Goal: Consume media (video, audio): Consume media (video, audio)

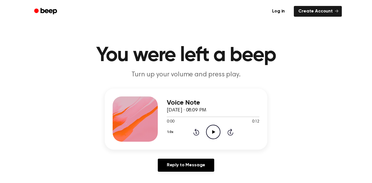
click at [216, 132] on icon "Play Audio" at bounding box center [213, 131] width 14 height 14
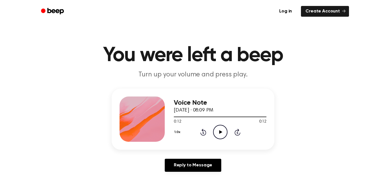
click at [223, 137] on icon "Play Audio" at bounding box center [220, 131] width 14 height 14
click at [216, 134] on icon "Play Audio" at bounding box center [220, 131] width 14 height 14
click at [217, 132] on icon "Pause Audio" at bounding box center [220, 131] width 14 height 14
click at [224, 136] on icon "Play Audio" at bounding box center [220, 131] width 14 height 14
click at [216, 136] on icon "Pause Audio" at bounding box center [220, 131] width 14 height 14
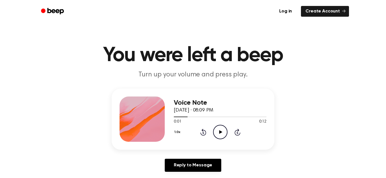
click at [216, 132] on icon "Play Audio" at bounding box center [220, 131] width 14 height 14
click at [224, 135] on icon "Pause Audio" at bounding box center [220, 131] width 14 height 14
click at [36, 96] on div "Voice Note [DATE] · 08:09 PM 0:03 0:12 Your browser does not support the [objec…" at bounding box center [193, 132] width 372 height 88
click at [216, 134] on icon "Play Audio" at bounding box center [220, 131] width 14 height 14
click at [220, 132] on icon "Pause Audio" at bounding box center [220, 131] width 14 height 14
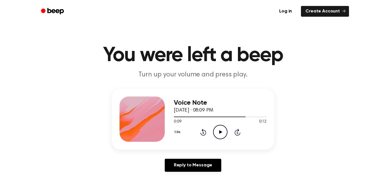
click at [216, 133] on icon "Play Audio" at bounding box center [220, 131] width 14 height 14
click at [224, 126] on circle at bounding box center [220, 132] width 14 height 14
click at [227, 128] on icon "Play Audio" at bounding box center [220, 131] width 14 height 14
click at [217, 130] on icon "Pause Audio" at bounding box center [220, 131] width 14 height 14
click at [221, 131] on icon "Play Audio" at bounding box center [220, 131] width 14 height 14
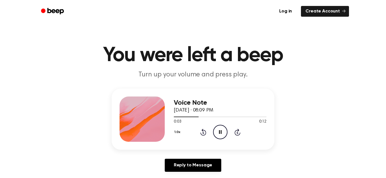
click at [224, 135] on icon "Pause Audio" at bounding box center [220, 131] width 14 height 14
click at [216, 127] on icon "Play Audio" at bounding box center [220, 131] width 14 height 14
click at [213, 134] on circle at bounding box center [220, 132] width 14 height 14
click at [220, 128] on icon "Play Audio" at bounding box center [220, 131] width 14 height 14
click at [220, 135] on icon "Play Audio" at bounding box center [220, 131] width 14 height 14
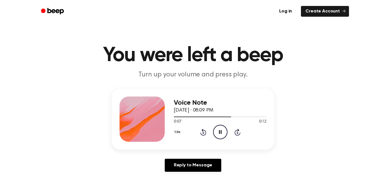
click at [217, 130] on icon "Pause Audio" at bounding box center [220, 131] width 14 height 14
click at [224, 137] on icon "Play Audio" at bounding box center [220, 131] width 14 height 14
click at [224, 136] on icon "Play Audio" at bounding box center [220, 131] width 14 height 14
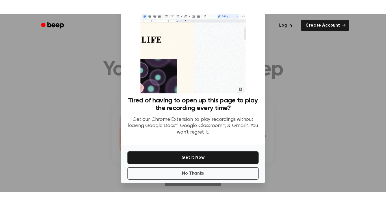
scroll to position [22, 0]
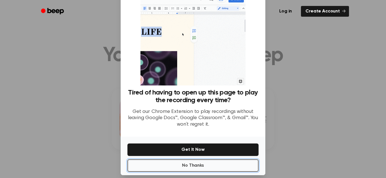
click at [173, 160] on button "No Thanks" at bounding box center [192, 165] width 131 height 12
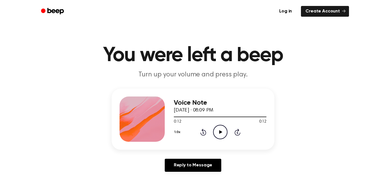
click at [224, 139] on div "Voice Note [DATE] · 08:09 PM 0:12 0:12 Your browser does not support the [objec…" at bounding box center [220, 118] width 93 height 45
click at [221, 128] on icon "Play Audio" at bounding box center [220, 131] width 14 height 14
click at [216, 132] on icon "Pause Audio" at bounding box center [220, 131] width 14 height 14
click at [223, 134] on icon "Play Audio" at bounding box center [220, 131] width 14 height 14
click at [211, 135] on div "1.0x Rewind 5 seconds Play Audio Skip 5 seconds" at bounding box center [220, 131] width 93 height 14
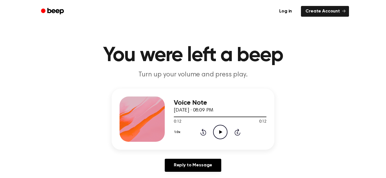
click at [220, 135] on icon "Play Audio" at bounding box center [220, 131] width 14 height 14
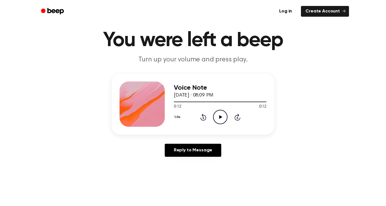
scroll to position [17, 0]
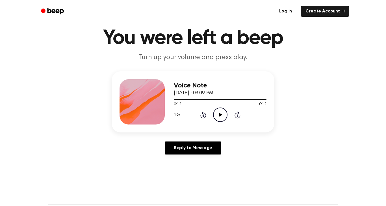
click at [216, 116] on icon "Play Audio" at bounding box center [220, 114] width 14 height 14
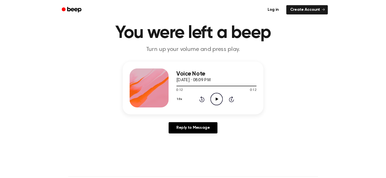
scroll to position [0, 0]
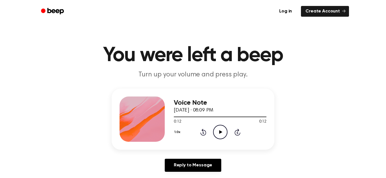
click at [290, 10] on link "Log in" at bounding box center [285, 11] width 24 height 13
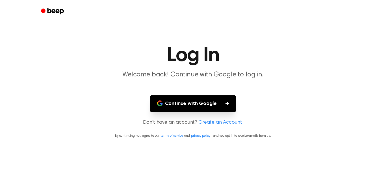
click at [154, 36] on main "Log In Welcome back! Continue with Google to log in. Continue with Google Don’t…" at bounding box center [193, 89] width 386 height 178
